Goal: Navigation & Orientation: Go to known website

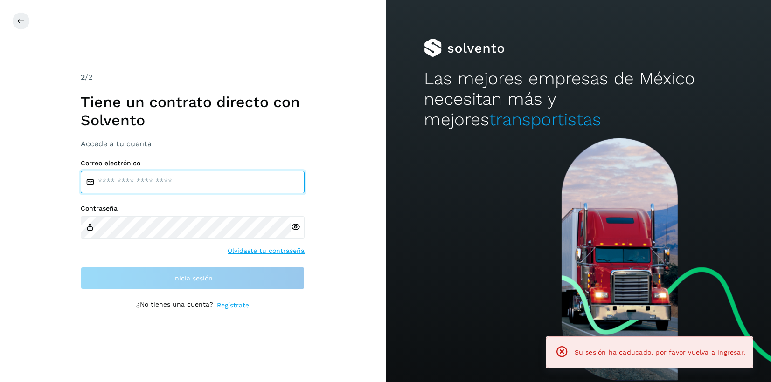
type input "**********"
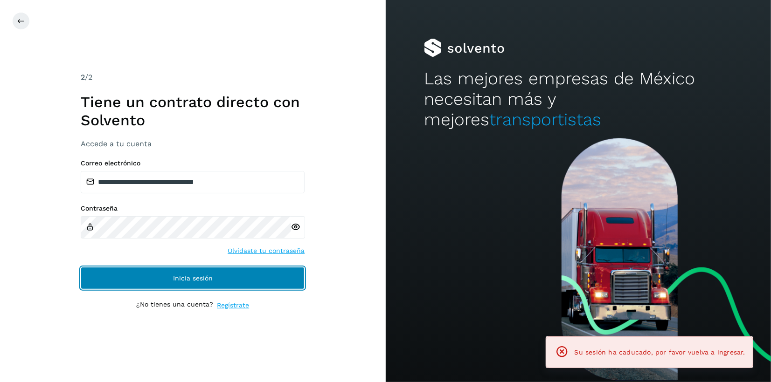
click at [157, 278] on button "Inicia sesión" at bounding box center [193, 278] width 224 height 22
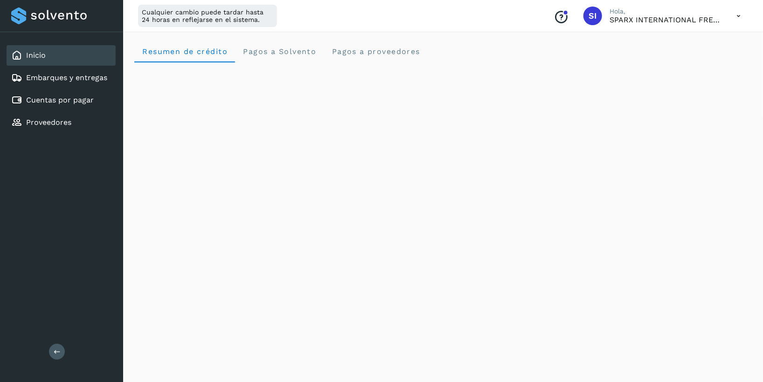
scroll to position [519, 0]
